Goal: Use online tool/utility: Utilize a website feature to perform a specific function

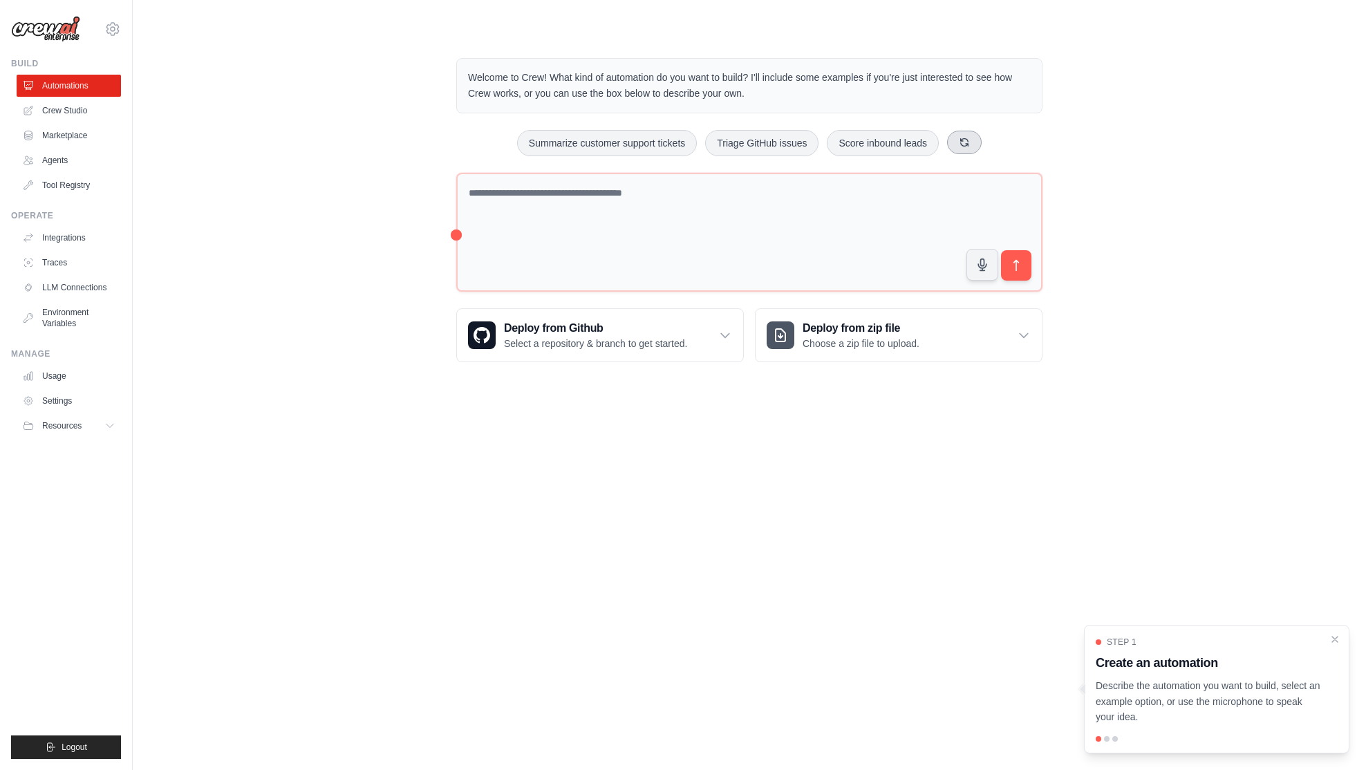
click at [974, 141] on button at bounding box center [964, 143] width 35 height 24
click at [905, 149] on button "Automate social media posting" at bounding box center [888, 143] width 156 height 26
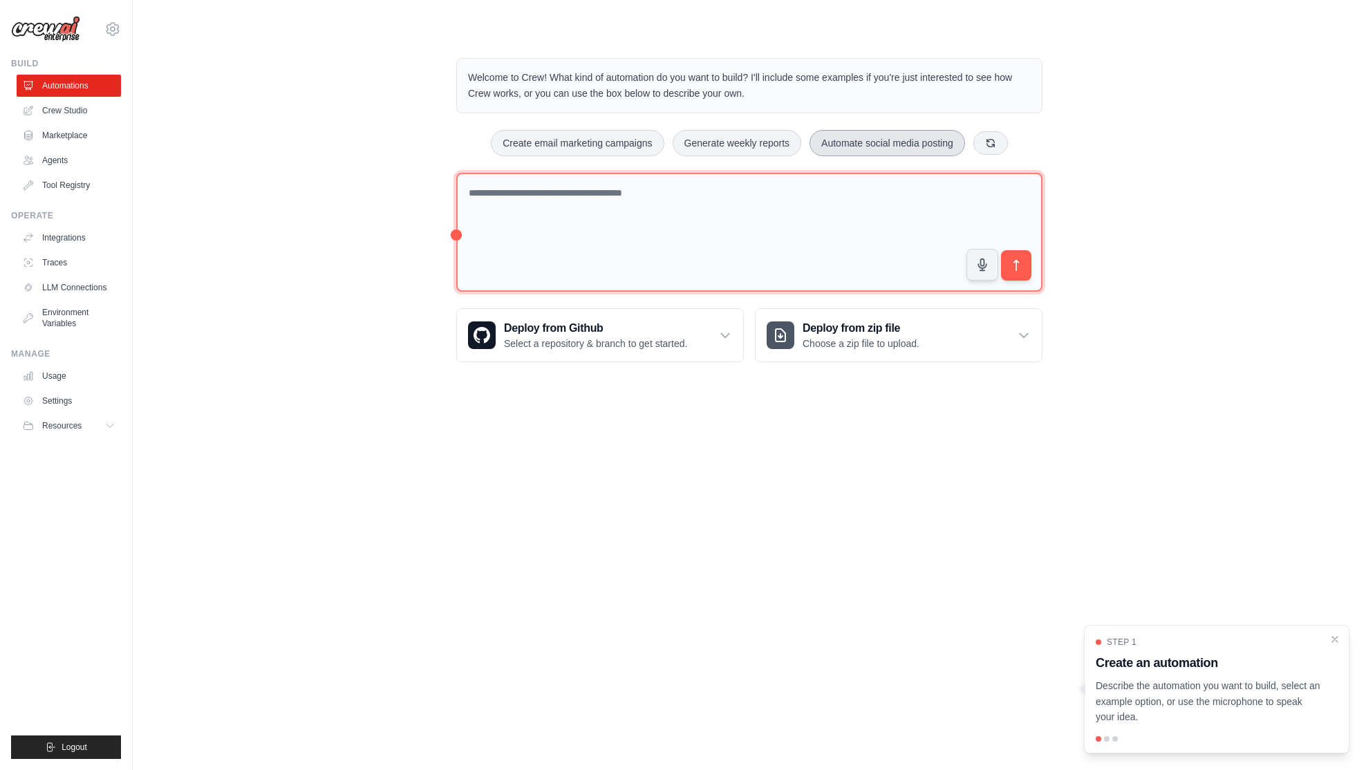
type textarea "**********"
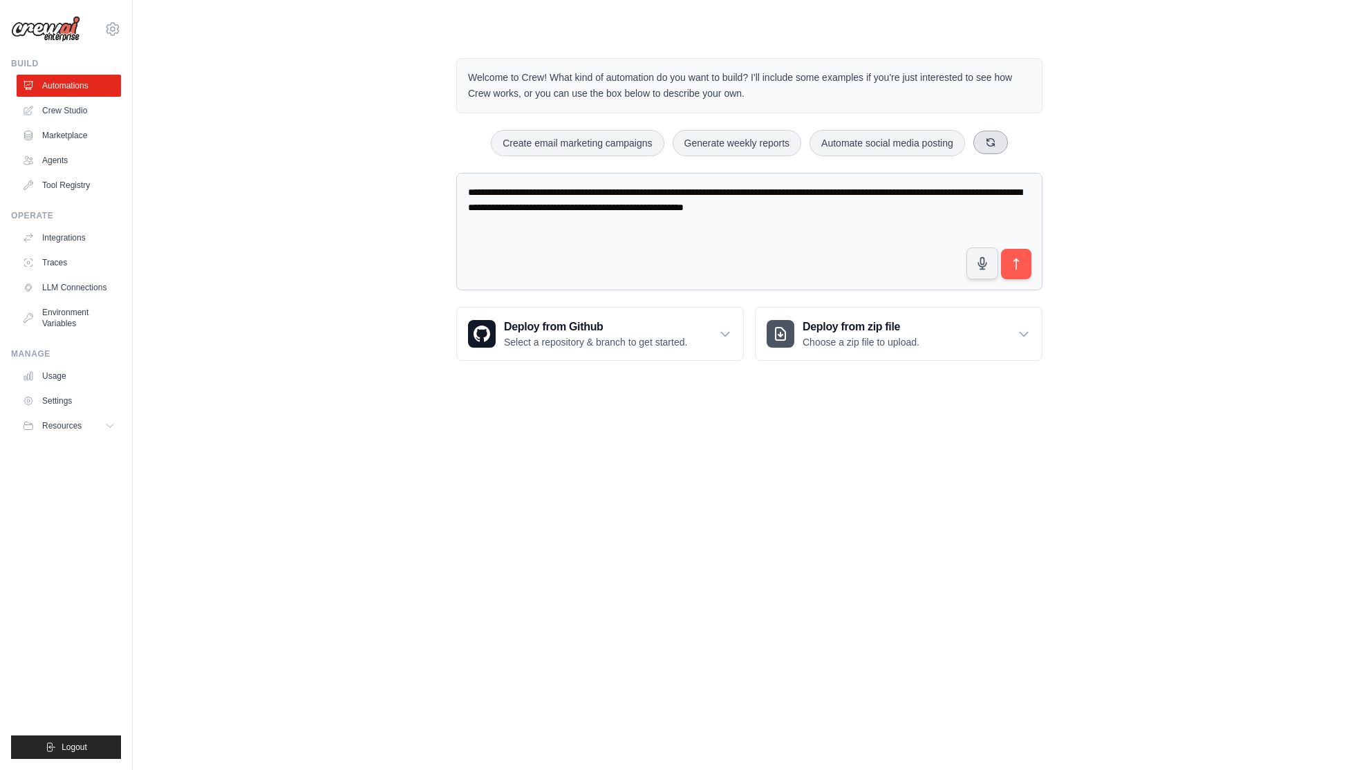
click at [996, 141] on icon at bounding box center [990, 142] width 11 height 11
click at [996, 141] on button at bounding box center [981, 143] width 35 height 24
click at [994, 142] on icon at bounding box center [998, 142] width 8 height 8
click at [977, 146] on button at bounding box center [966, 143] width 35 height 24
click at [50, 158] on link "Agents" at bounding box center [70, 160] width 104 height 22
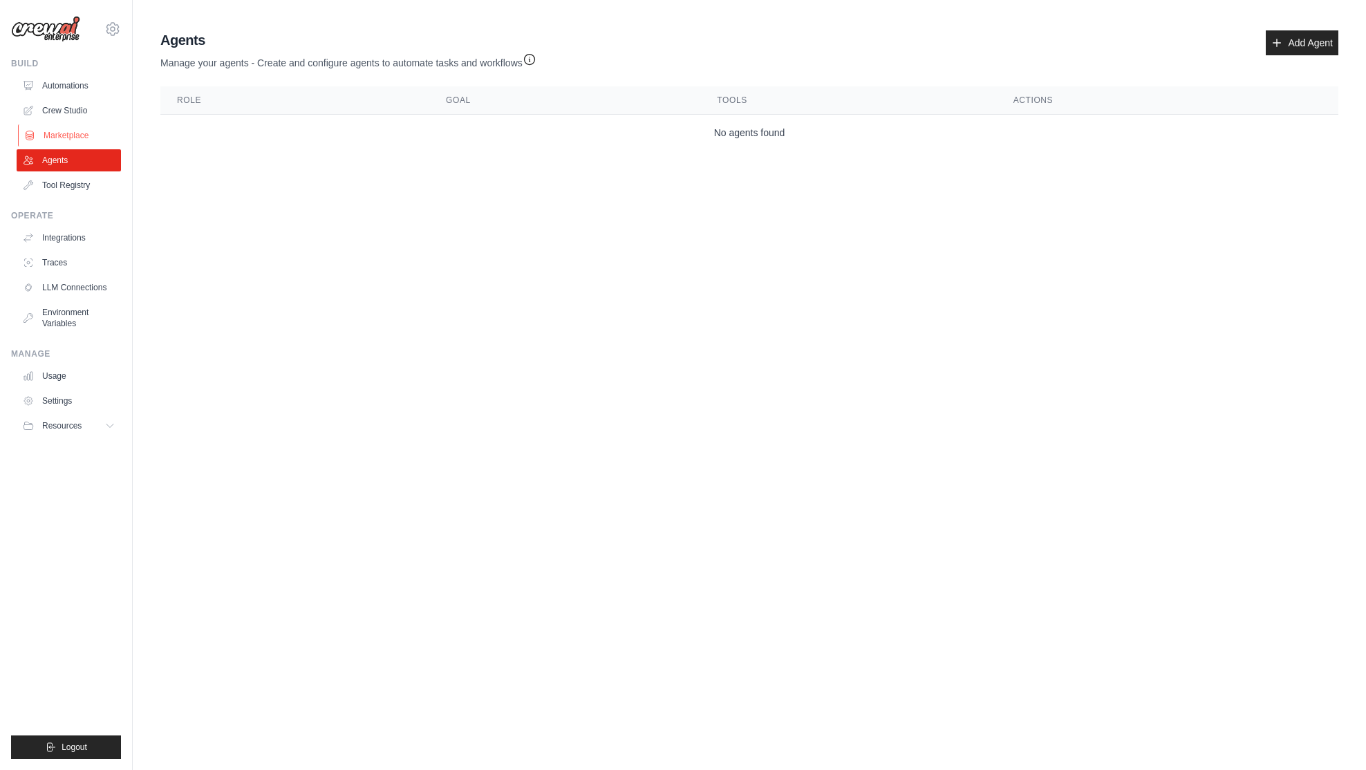
click at [55, 144] on link "Marketplace" at bounding box center [70, 135] width 104 height 22
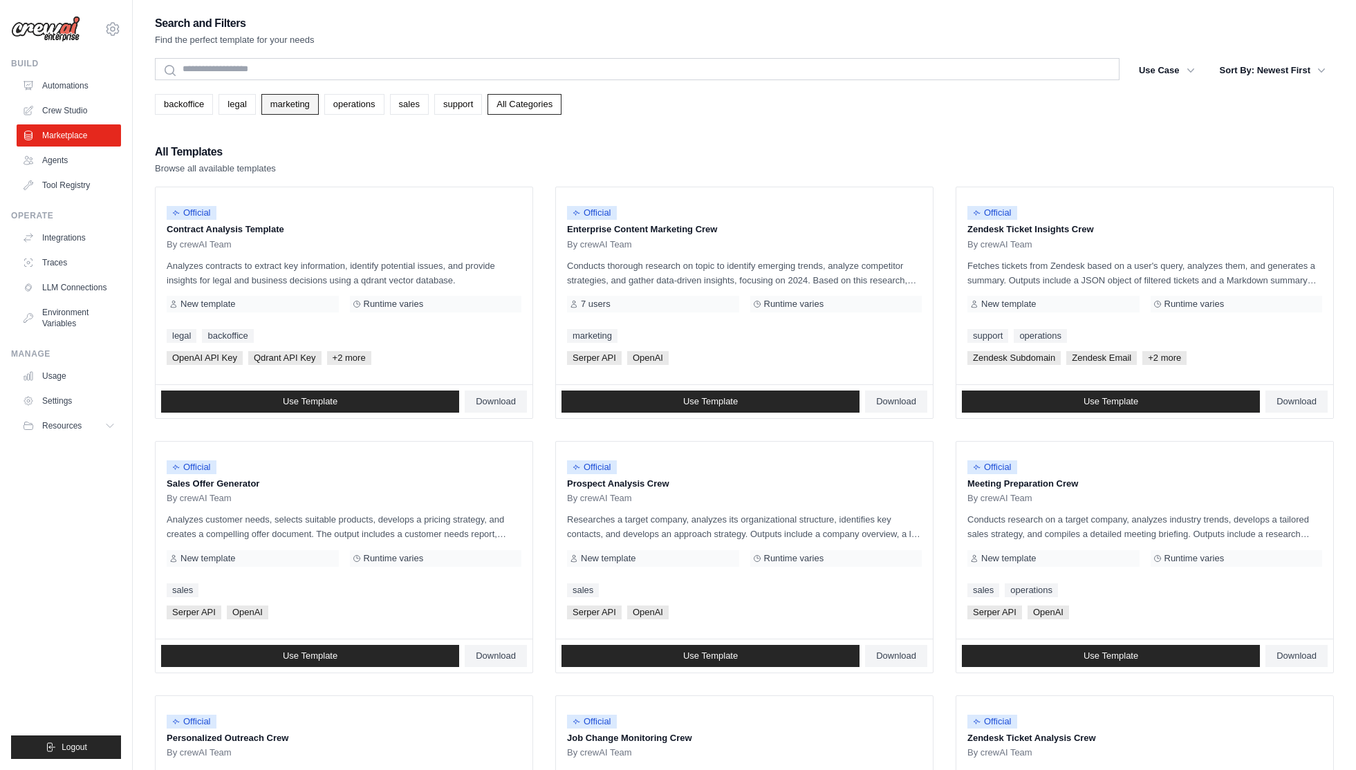
click at [310, 106] on link "marketing" at bounding box center [289, 104] width 57 height 21
